Goal: Answer question/provide support

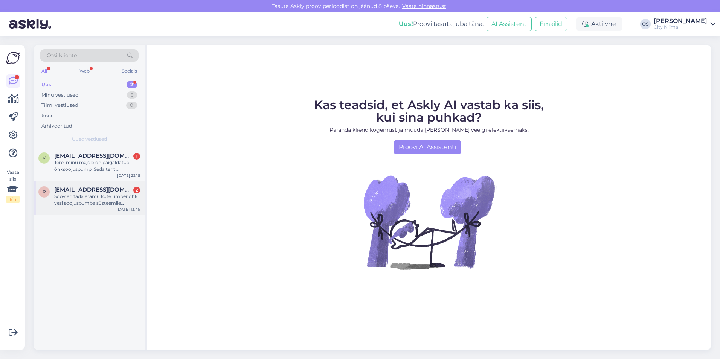
click at [75, 203] on div "Soov ehitada eramu küte ümber õhk vesi soojuspumba süsteemile radiaatoritega. K…" at bounding box center [97, 200] width 86 height 14
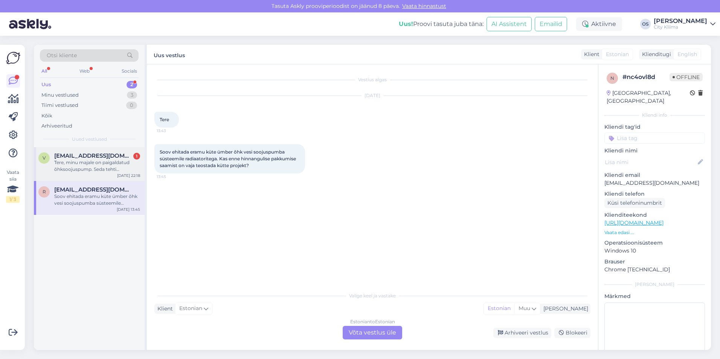
click at [90, 168] on div "Tere, minu majale on paigaldatud õhksoojuspump. Seda tehti ebaseaduslikult. Ost…" at bounding box center [97, 166] width 86 height 14
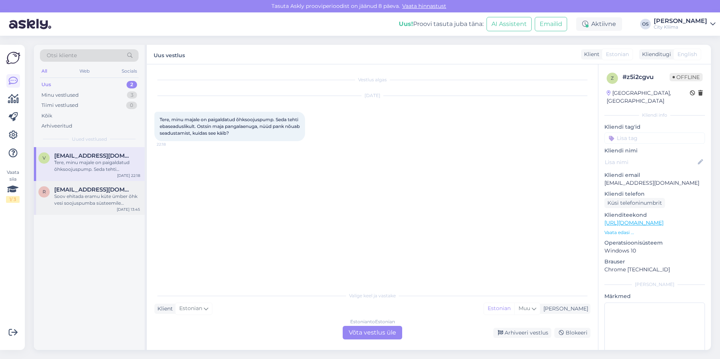
click at [91, 194] on div "Soov ehitada eramu küte ümber õhk vesi soojuspumba süsteemile radiaatoritega. K…" at bounding box center [97, 200] width 86 height 14
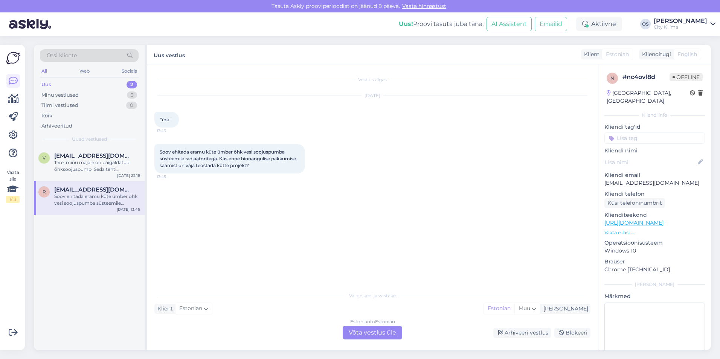
click at [391, 332] on div "Estonian to Estonian Võta vestlus üle" at bounding box center [372, 333] width 59 height 14
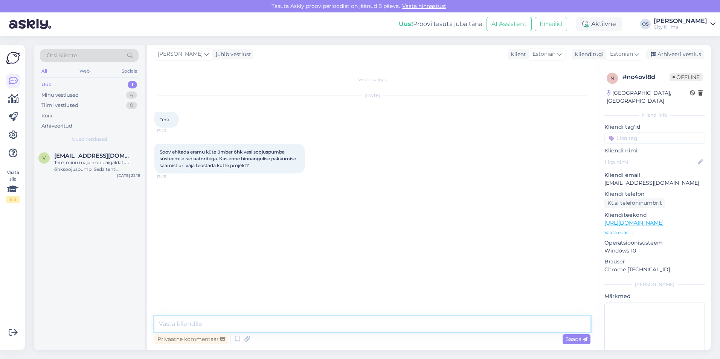
click at [348, 322] on textarea at bounding box center [372, 324] width 436 height 16
type textarea "Tere. Projekti olemasolu ei ole vajalik. Saame koos teile sobiva seadme välja v…"
click at [577, 343] on div "Saada" at bounding box center [576, 339] width 28 height 10
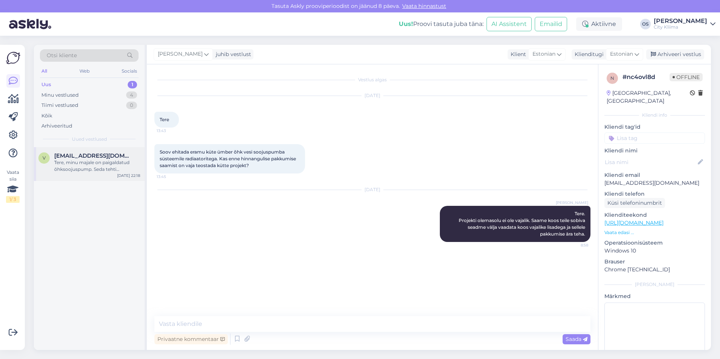
click at [98, 169] on div "Tere, minu majale on paigaldatud õhksoojuspump. Seda tehti ebaseaduslikult. Ost…" at bounding box center [97, 166] width 86 height 14
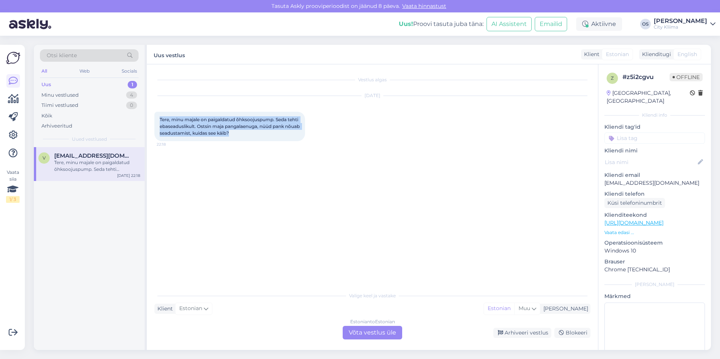
drag, startPoint x: 160, startPoint y: 120, endPoint x: 258, endPoint y: 134, distance: 98.4
click at [258, 134] on div "Tere, minu majale on paigaldatud õhksoojuspump. Seda tehti ebaseaduslikult. Ost…" at bounding box center [229, 126] width 151 height 29
copy span "Tere, minu majale on paigaldatud õhksoojuspump. Seda tehti ebaseaduslikult. Ost…"
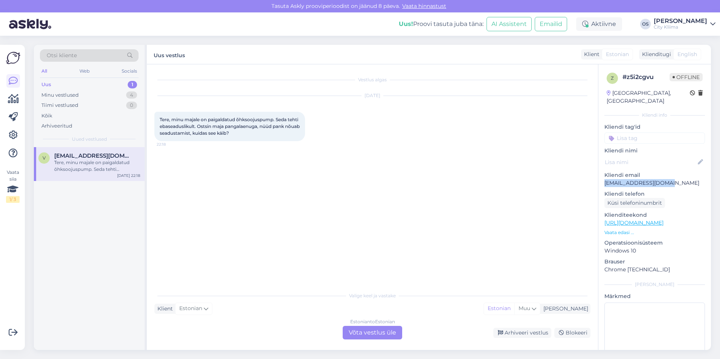
drag, startPoint x: 667, startPoint y: 176, endPoint x: 604, endPoint y: 179, distance: 62.9
click at [604, 179] on div "z # z5i2cgvu Offline [GEOGRAPHIC_DATA], [GEOGRAPHIC_DATA] Kliendi info Kliendi …" at bounding box center [654, 222] width 113 height 317
copy p "[EMAIL_ADDRESS][DOMAIN_NAME]"
click at [392, 334] on div "Estonian to Estonian Võta vestlus üle" at bounding box center [372, 333] width 59 height 14
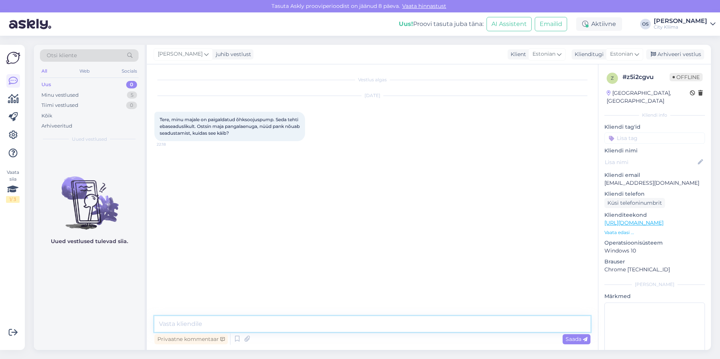
click at [343, 329] on textarea at bounding box center [372, 324] width 436 height 16
click at [254, 282] on div "Vestlus algas [DATE] Tere, minu majale on paigaldatud õhksoojuspump. Seda tehti…" at bounding box center [375, 191] width 443 height 238
click at [73, 95] on div "Minu vestlused" at bounding box center [59, 95] width 37 height 8
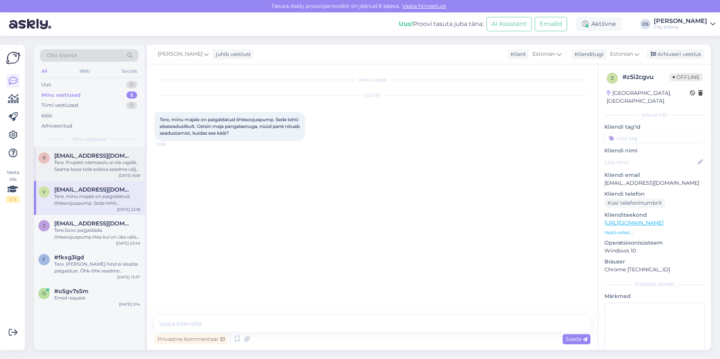
click at [79, 161] on div "Tere. Projekti olemasolu ei ole vajalik. Saame koos teile sobiva seadme välja v…" at bounding box center [97, 166] width 86 height 14
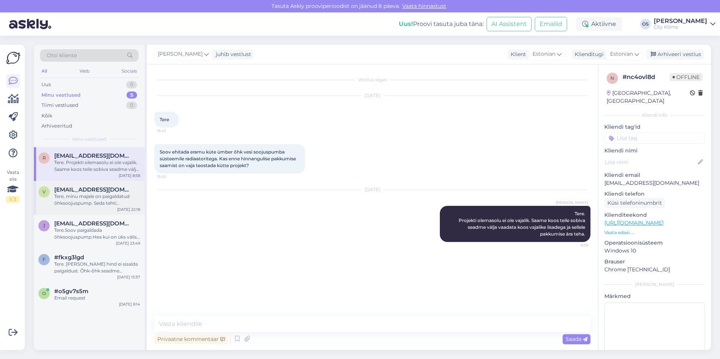
click at [83, 187] on span "[EMAIL_ADDRESS][DOMAIN_NAME]" at bounding box center [93, 189] width 78 height 7
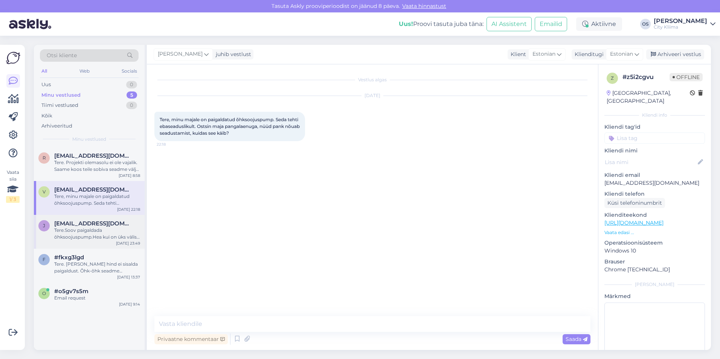
click at [84, 234] on div "Tere.Soov paigaldada õhksoojuspump.Hea kui on üks välis [PERSON_NAME] kaks [PER…" at bounding box center [97, 234] width 86 height 14
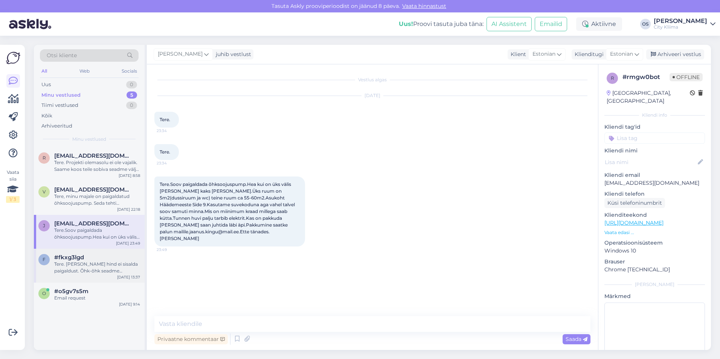
click at [86, 264] on div "Tere. [PERSON_NAME] hind ei sisalda paigaldust. Õhk-õhk seadme standardpaigaldu…" at bounding box center [97, 268] width 86 height 14
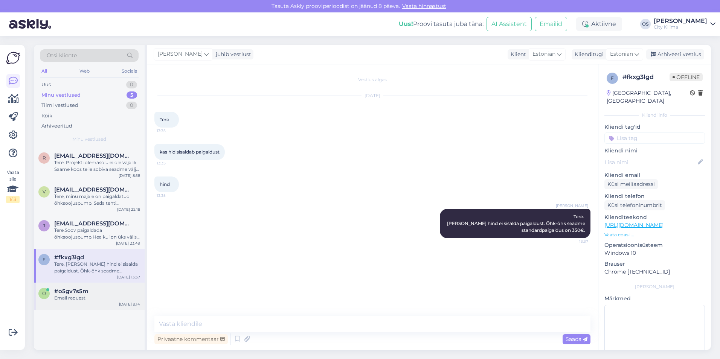
click at [78, 290] on span "#o5gv7s5m" at bounding box center [71, 291] width 34 height 7
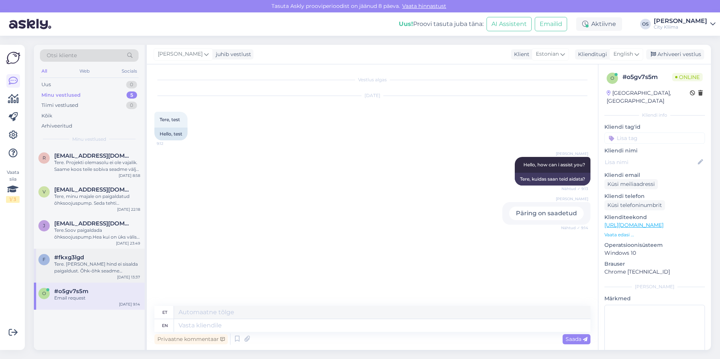
click at [78, 265] on div "Tere. [PERSON_NAME] hind ei sisalda paigaldust. Õhk-õhk seadme standardpaigaldu…" at bounding box center [97, 268] width 86 height 14
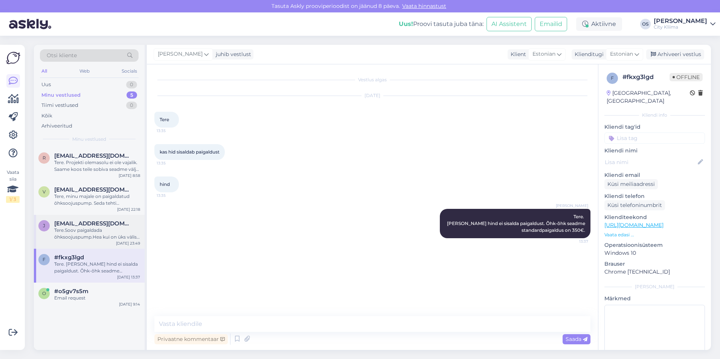
click at [78, 238] on div "Tere.Soov paigaldada õhksoojuspump.Hea kui on üks välis [PERSON_NAME] kaks [PER…" at bounding box center [97, 234] width 86 height 14
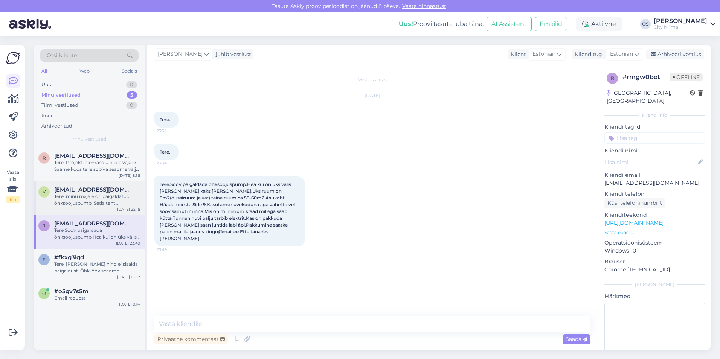
click at [76, 211] on div "v [EMAIL_ADDRESS][DOMAIN_NAME] Tere, minu majale on paigaldatud õhksoojuspump. …" at bounding box center [89, 198] width 111 height 34
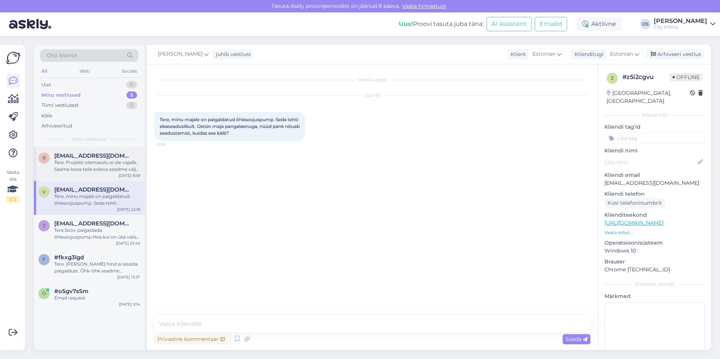
click at [72, 169] on div "Tere. Projekti olemasolu ei ole vajalik. Saame koos teile sobiva seadme välja v…" at bounding box center [97, 166] width 86 height 14
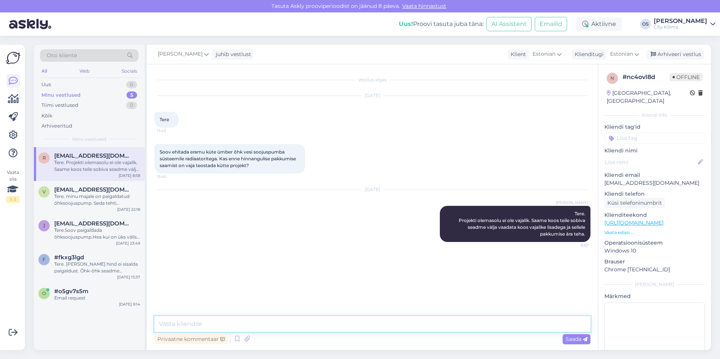
click at [224, 321] on textarea at bounding box center [372, 324] width 436 height 16
click at [320, 325] on textarea "Alustuseks täidke meie kodulehelt pakkumise [PERSON_NAME] meie spetsialist vaat…" at bounding box center [372, 324] width 436 height 16
click at [408, 325] on textarea "Alustuseks täidke meie kodulehelt pakkumise vorm ning meie spetsialist vaatab s" at bounding box center [372, 324] width 436 height 16
click at [530, 326] on textarea "Alustuseks täidke meie kodulehelt pakkumise vorm ning meie spetsialist vaatab s…" at bounding box center [372, 324] width 436 height 16
paste textarea "[URL][DOMAIN_NAME]"
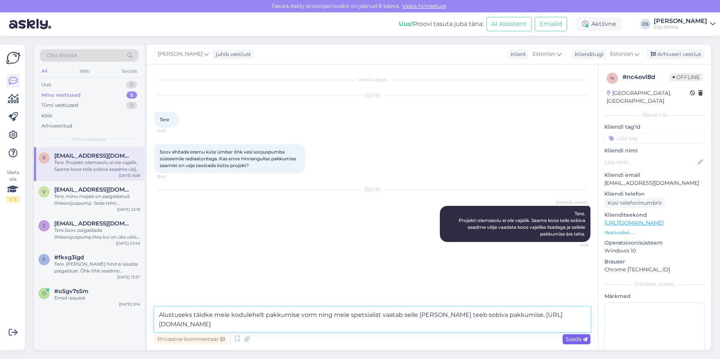
type textarea "Alustuseks täidke meie kodulehelt pakkumise vorm ning meie spetsialist vaatab s…"
click at [569, 341] on span "Saada" at bounding box center [576, 339] width 22 height 7
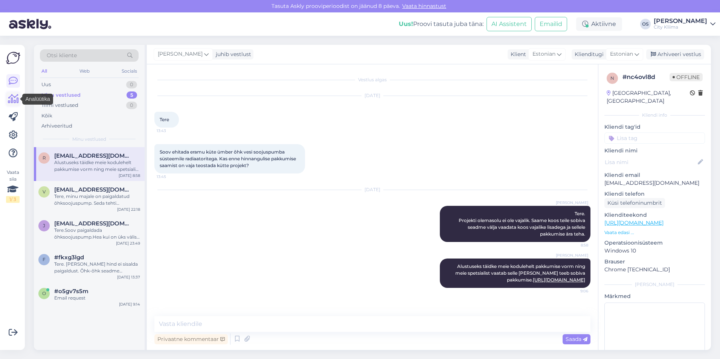
click at [12, 97] on icon at bounding box center [13, 98] width 11 height 9
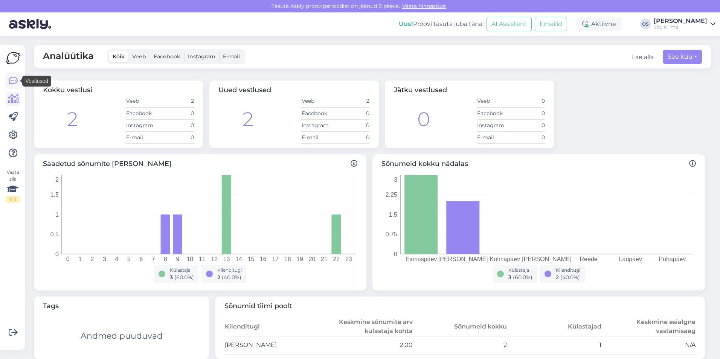
click at [15, 81] on icon at bounding box center [13, 80] width 9 height 9
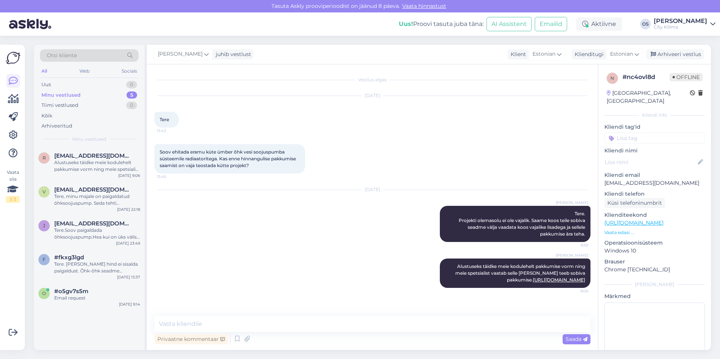
click at [111, 335] on div "r [EMAIL_ADDRESS][DOMAIN_NAME] Alustuseks täidke meie kodulehelt pakkumise vorm…" at bounding box center [89, 248] width 111 height 203
click at [192, 261] on div "Olari Soomets Alustuseks täidke meie kodulehelt pakkumise vorm ning meie spetsi…" at bounding box center [372, 273] width 436 height 46
